Goal: Information Seeking & Learning: Check status

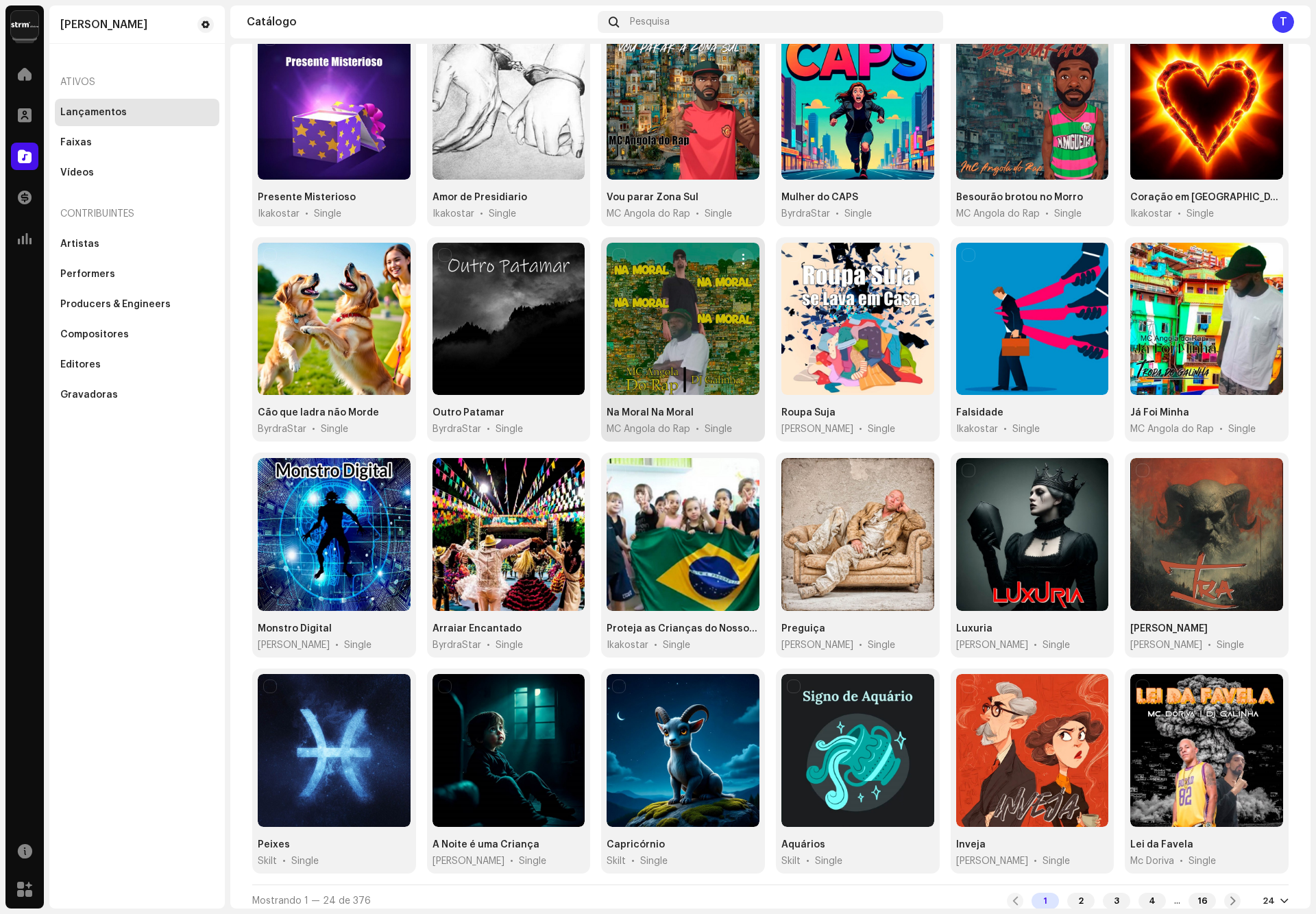
scroll to position [156, 0]
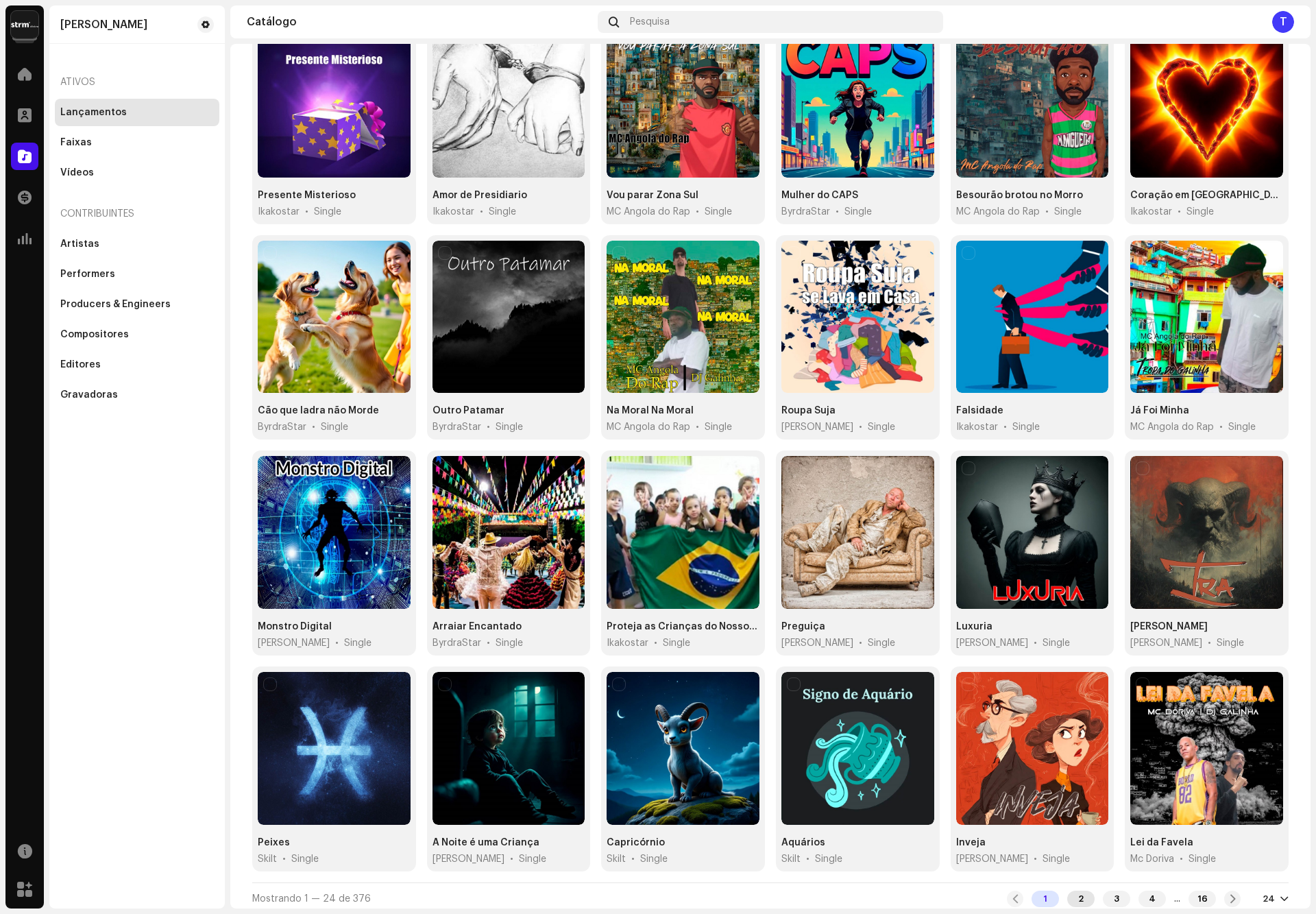
click at [1068, 894] on div "2" at bounding box center [1081, 899] width 28 height 16
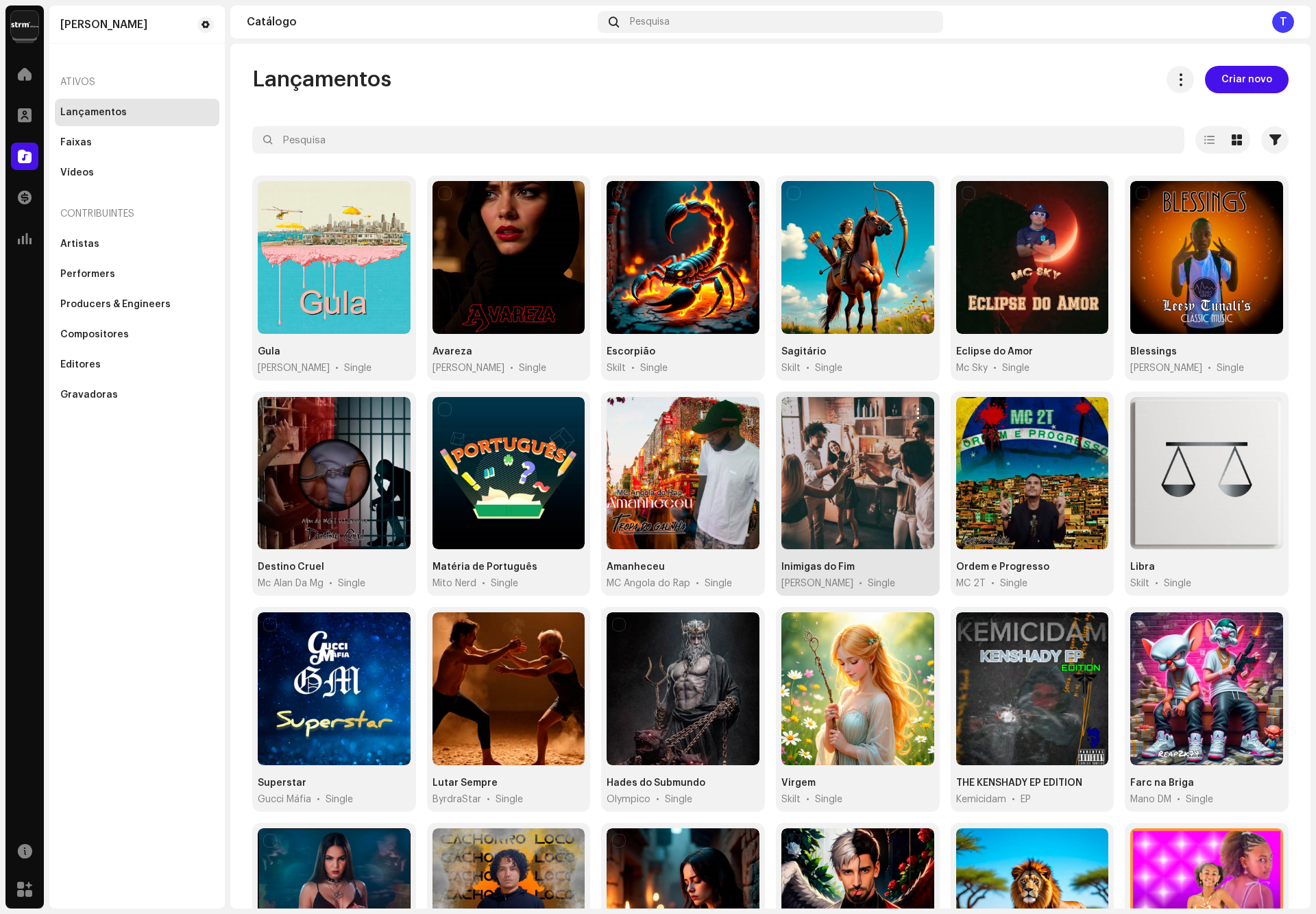
scroll to position [156, 0]
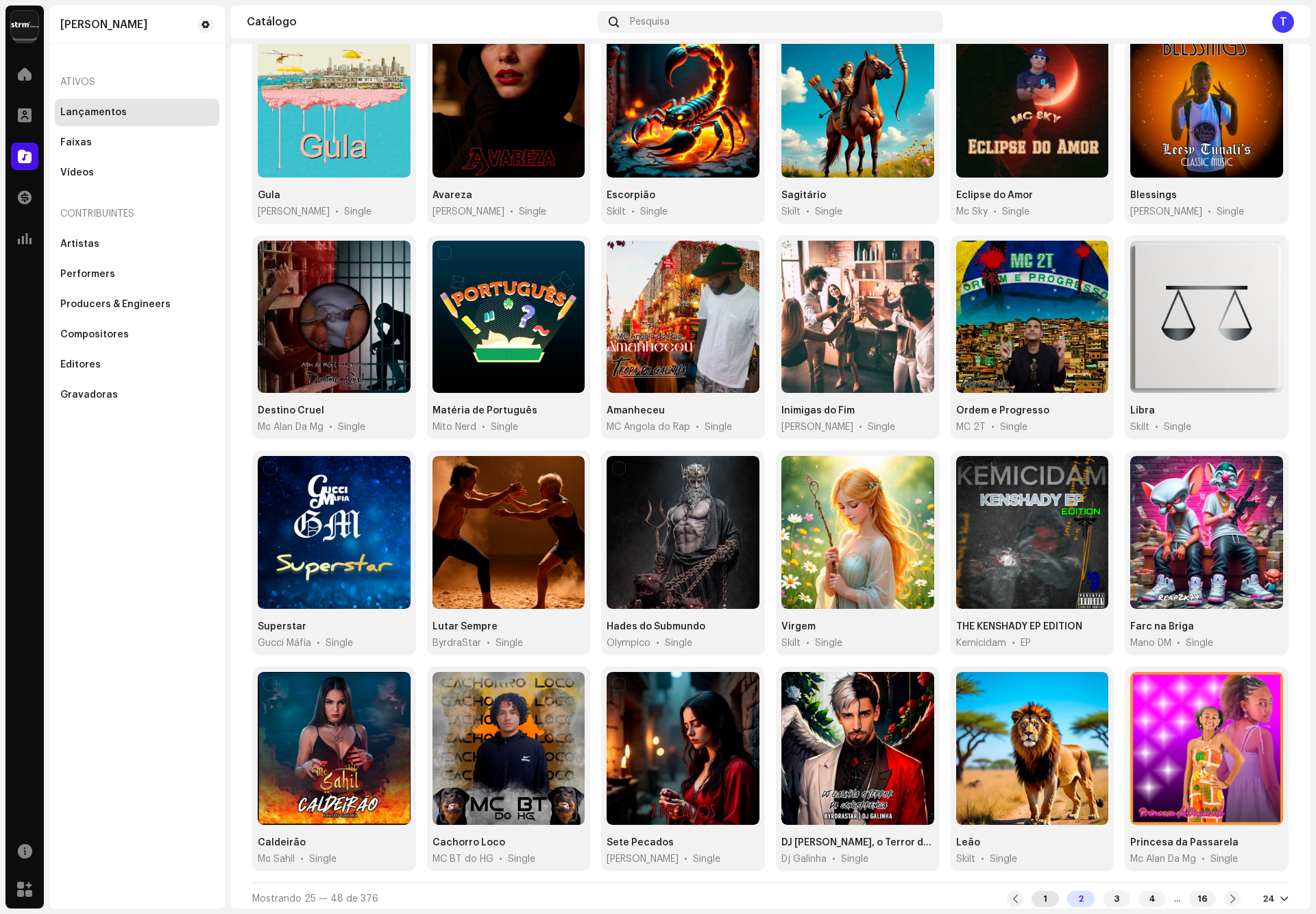
click at [1037, 896] on div "1" at bounding box center [1046, 899] width 28 height 16
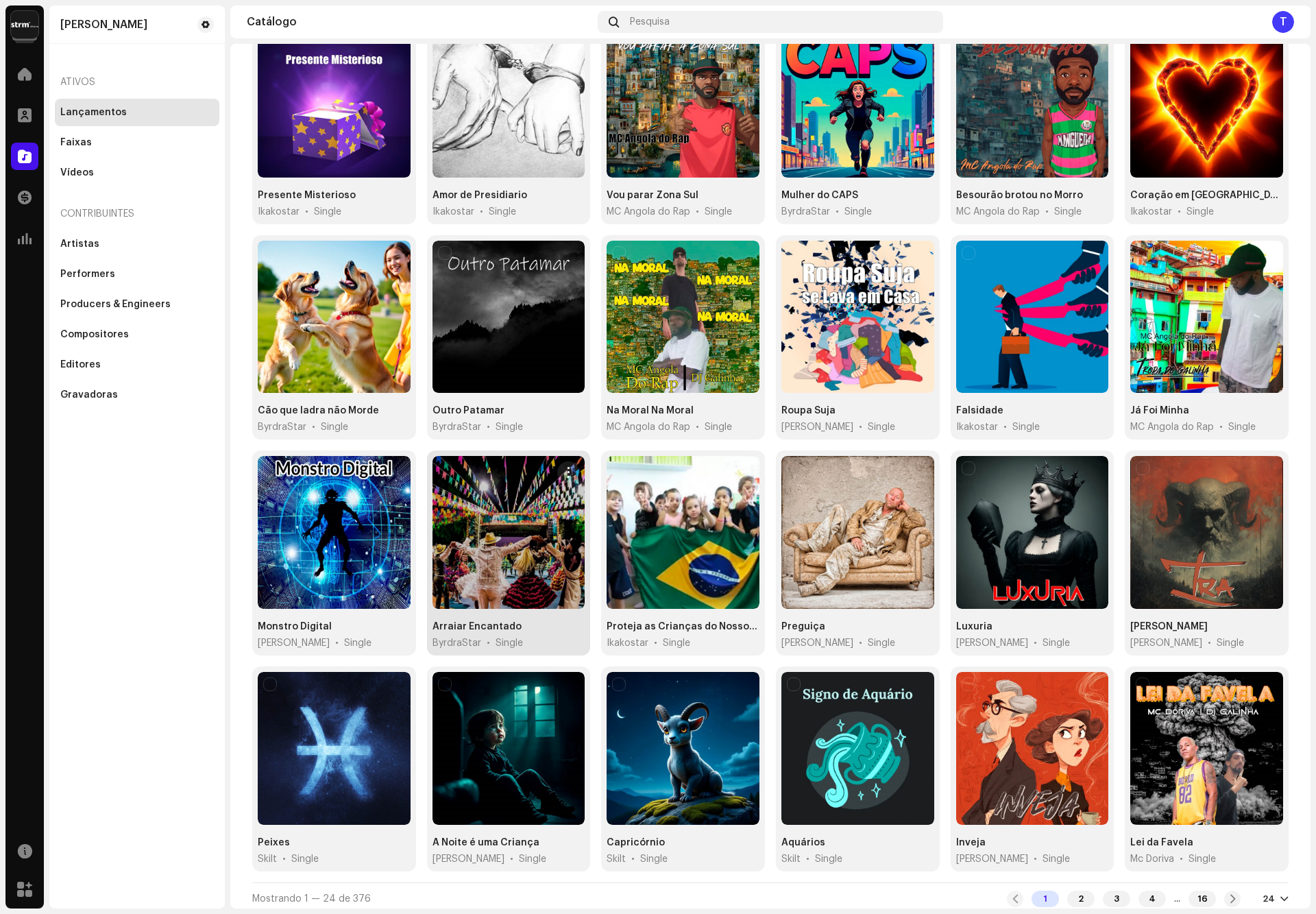
scroll to position [53, 0]
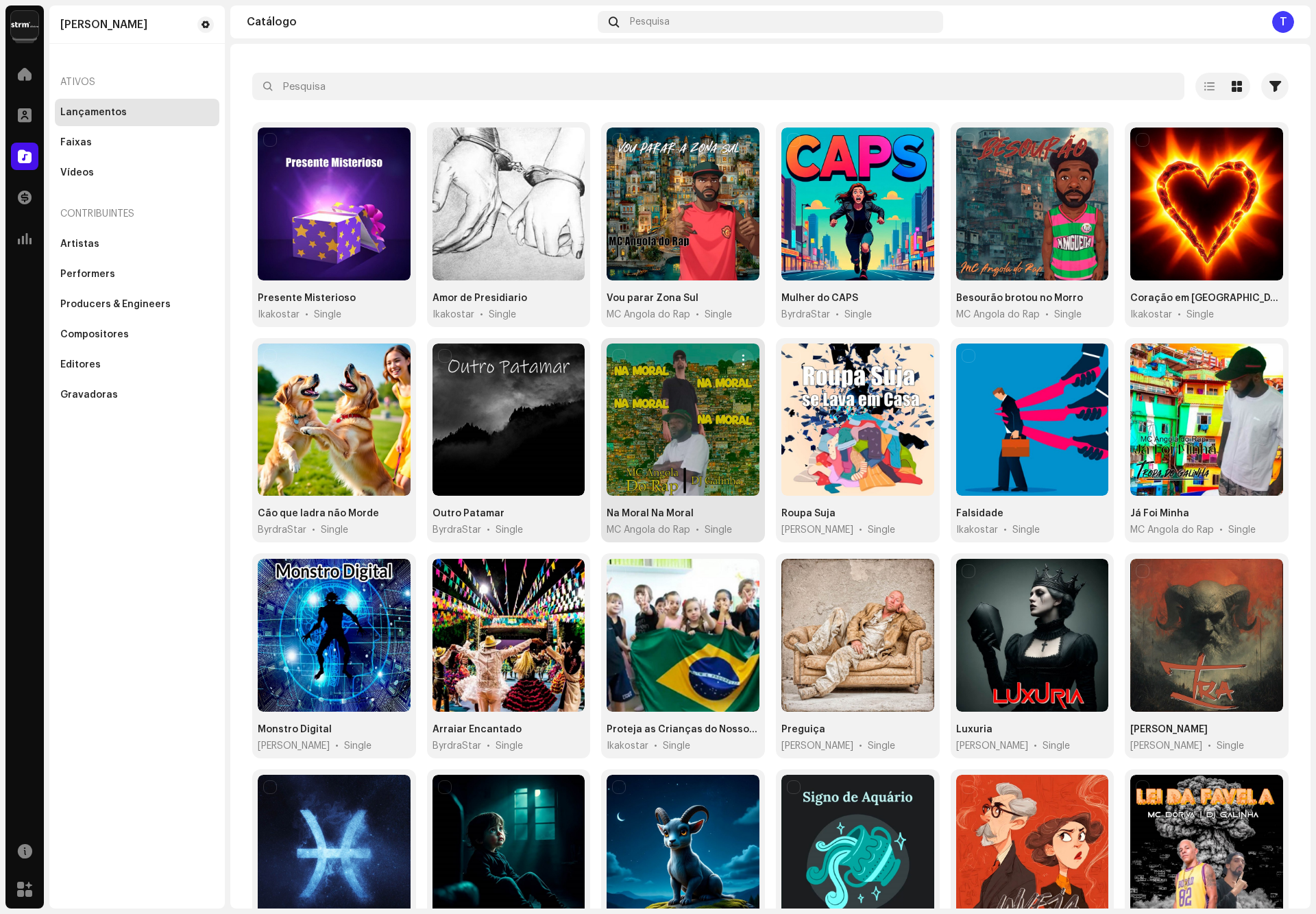
click at [632, 412] on div at bounding box center [683, 420] width 153 height 153
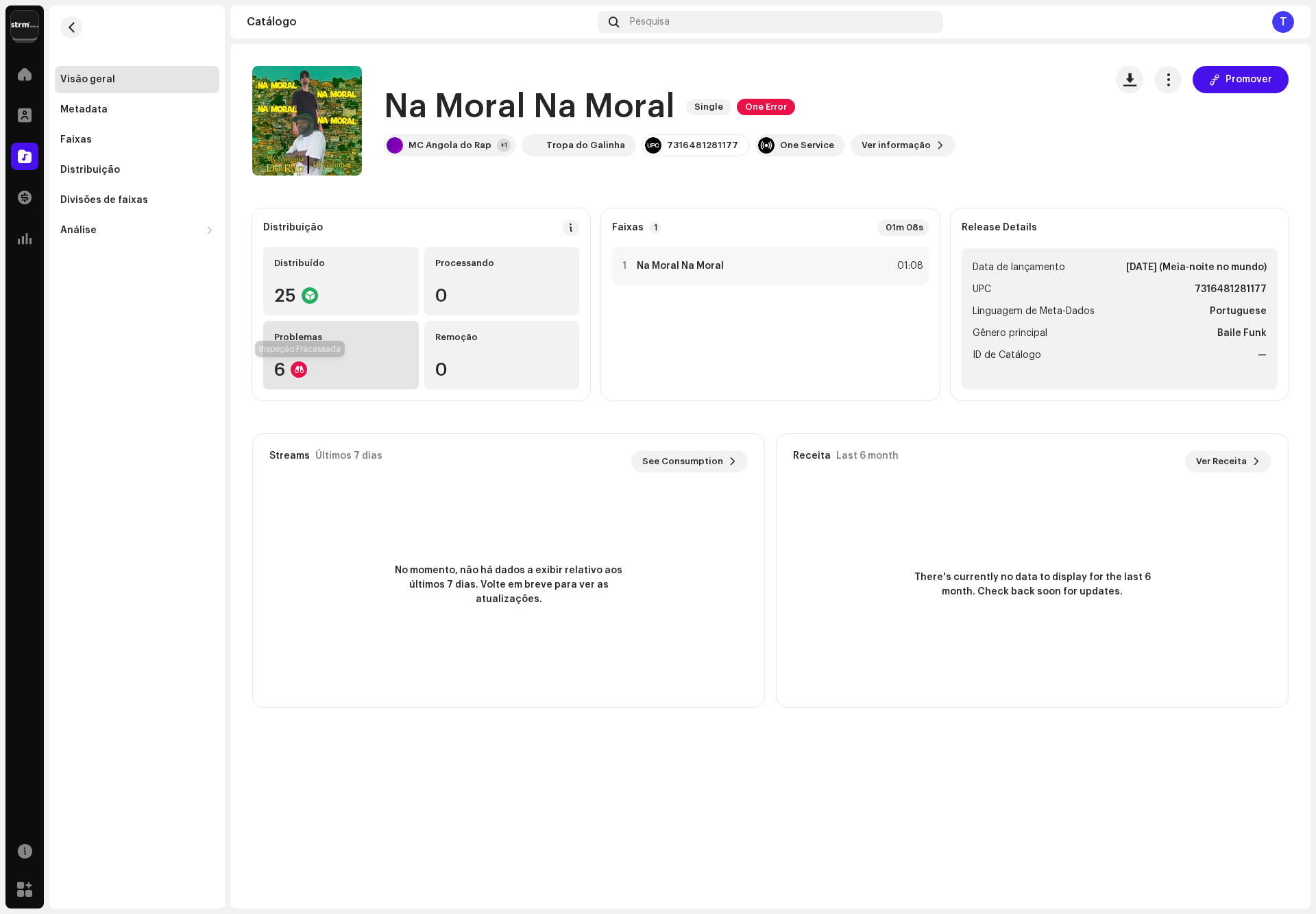
click at [305, 369] on div at bounding box center [299, 369] width 16 height 16
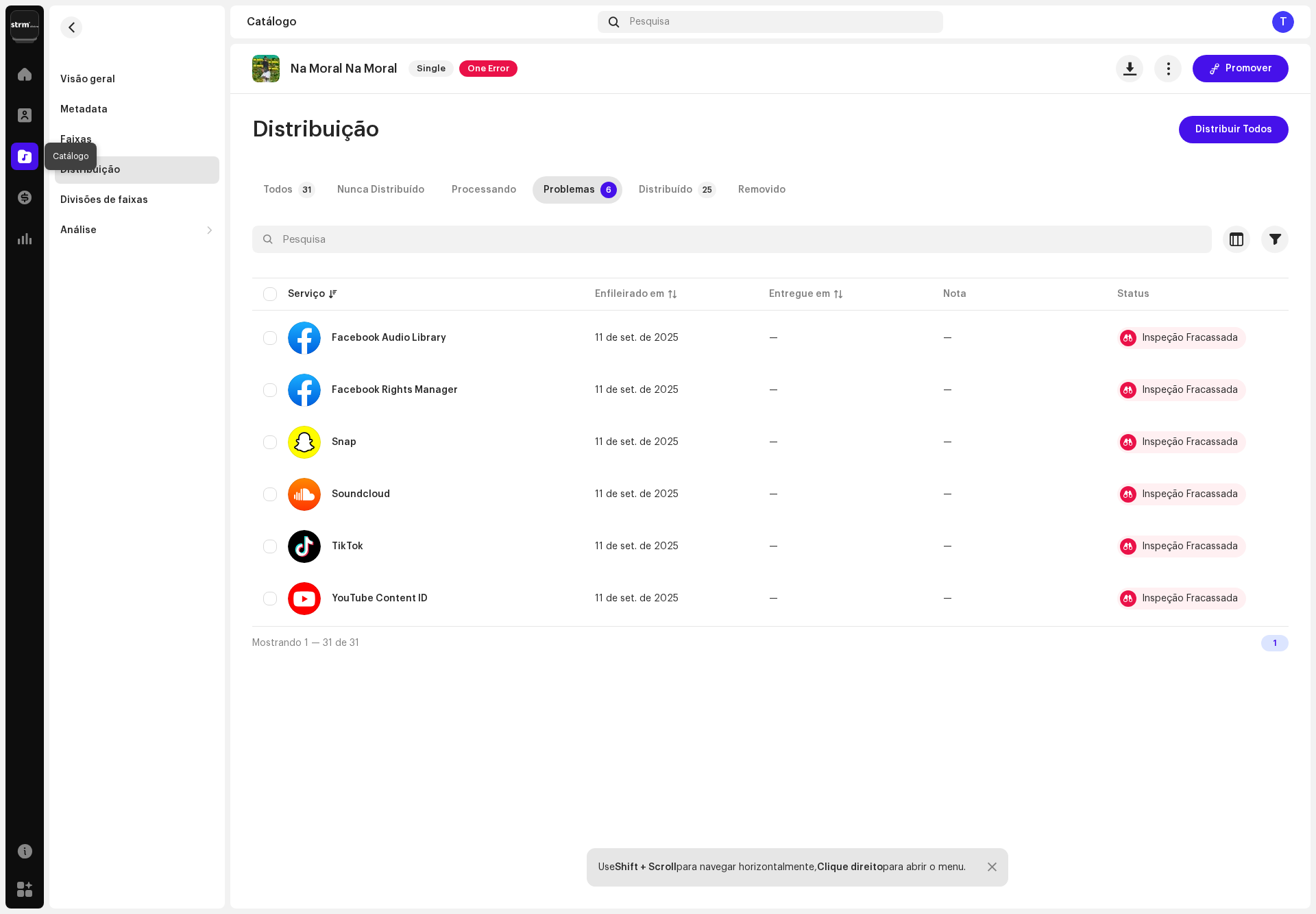
click at [23, 156] on span at bounding box center [24, 156] width 13 height 11
